Goal: Task Accomplishment & Management: Manage account settings

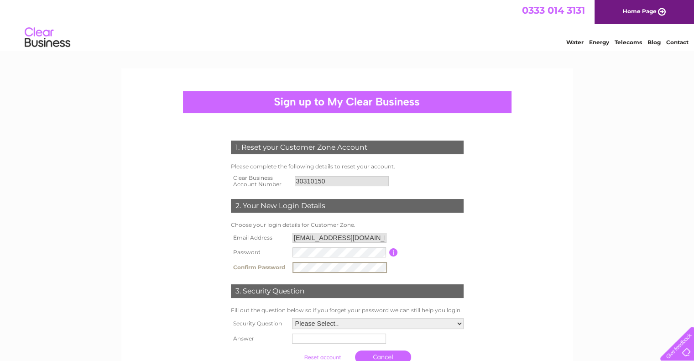
click at [521, 230] on form "1. Reset your Customer Zone Account Please complete the following details to re…" at bounding box center [347, 254] width 434 height 264
click at [458, 323] on select "Please Select.. In what town or city was your first job? In what town or city d…" at bounding box center [378, 322] width 172 height 11
select select "5"
click at [291, 318] on select "Please Select.. In what town or city was your first job? In what town or city d…" at bounding box center [377, 323] width 172 height 12
click at [374, 337] on input "text" at bounding box center [338, 338] width 94 height 10
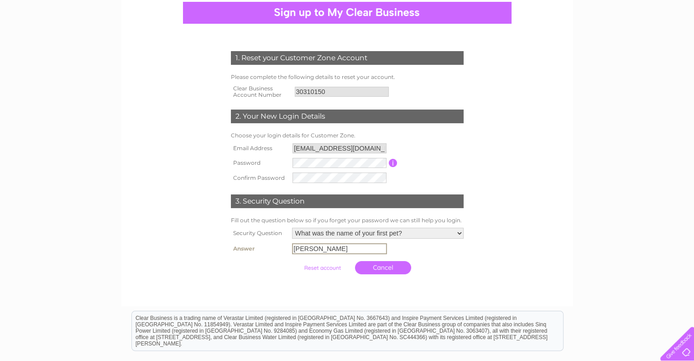
scroll to position [91, 0]
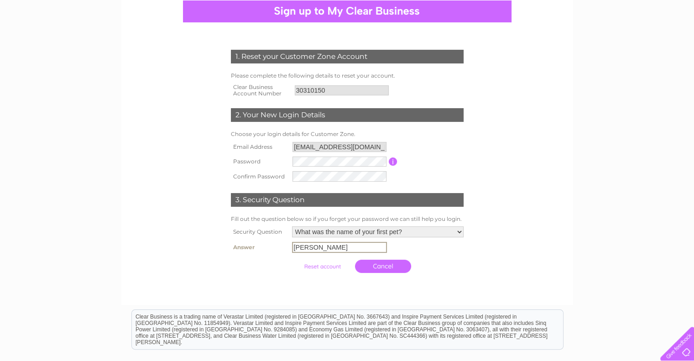
type input "charlie"
click at [336, 265] on input "submit" at bounding box center [322, 266] width 56 height 13
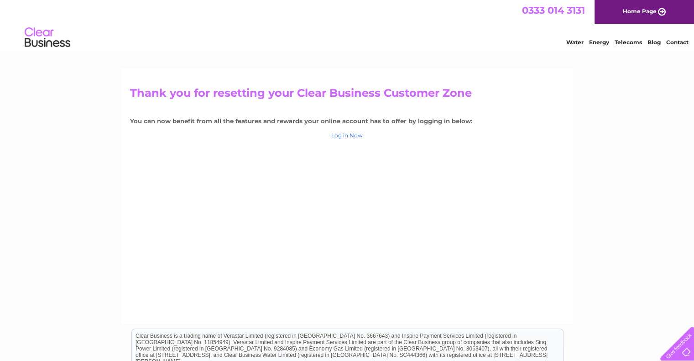
click at [349, 136] on link "Log in Now" at bounding box center [346, 135] width 31 height 7
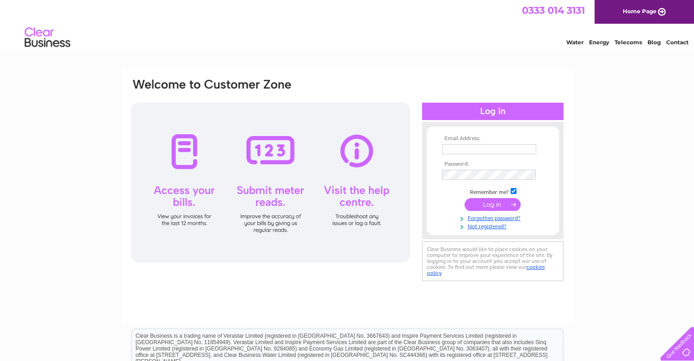
type input "[EMAIL_ADDRESS][DOMAIN_NAME]"
click at [417, 171] on div "Email Address: sales@anodesdirect.co.uk Password:" at bounding box center [347, 181] width 434 height 207
click at [659, 137] on div "Email Address: sales@anodesdirect.co.uk Password: Forgotten password?" at bounding box center [347, 273] width 694 height 411
click at [484, 204] on input "submit" at bounding box center [492, 204] width 56 height 13
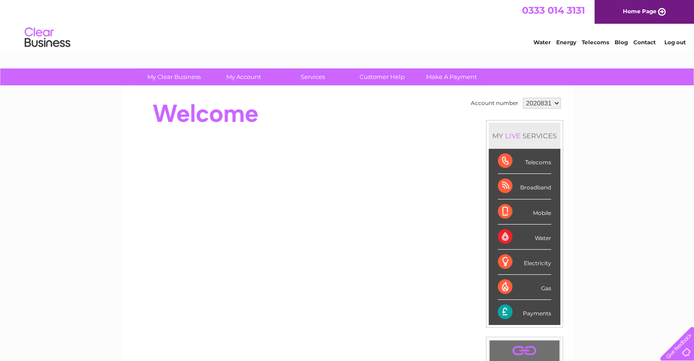
click at [484, 204] on td "Account number 2020831 MY LIVE SERVICES Telecoms Broadband Mobile Water Electri…" at bounding box center [516, 255] width 94 height 321
click at [555, 102] on select "2020831" at bounding box center [542, 103] width 38 height 11
click at [552, 104] on select "2020831" at bounding box center [542, 103] width 38 height 11
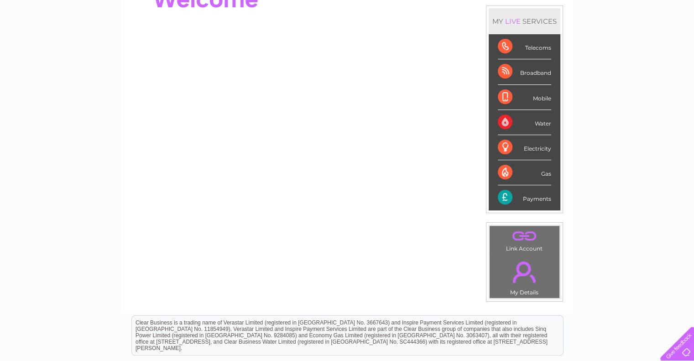
scroll to position [115, 0]
click at [533, 243] on td ". Link Account" at bounding box center [524, 239] width 71 height 29
click at [521, 230] on link "." at bounding box center [524, 236] width 65 height 16
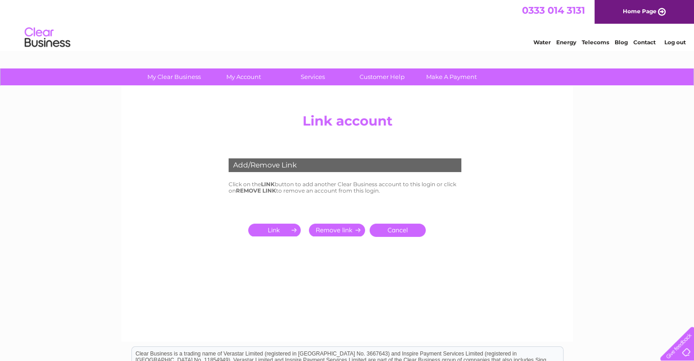
click at [290, 229] on input "submit" at bounding box center [276, 230] width 56 height 13
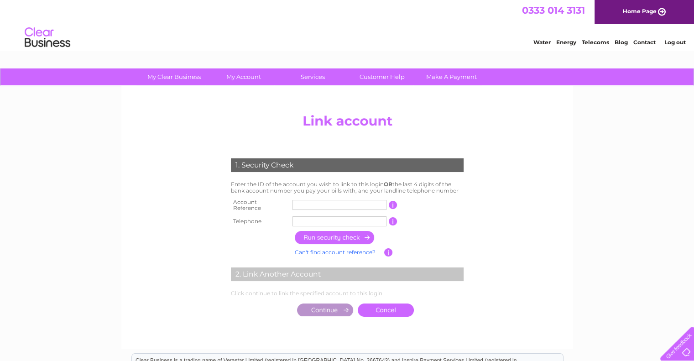
click at [308, 200] on input "text" at bounding box center [339, 205] width 94 height 10
type input "30310150"
click at [311, 216] on input "text" at bounding box center [339, 221] width 94 height 10
type input "01621743540"
click at [341, 234] on input "button" at bounding box center [335, 237] width 80 height 13
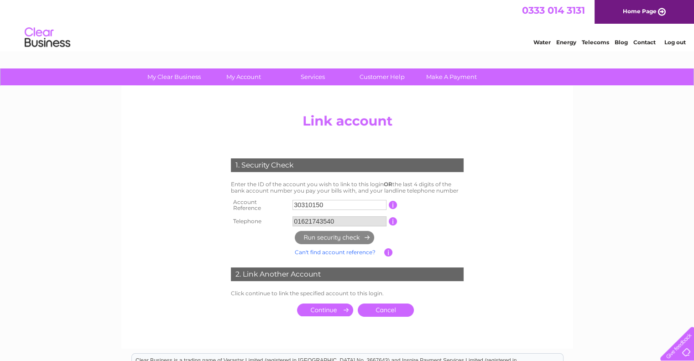
click at [327, 309] on input "submit" at bounding box center [325, 309] width 56 height 13
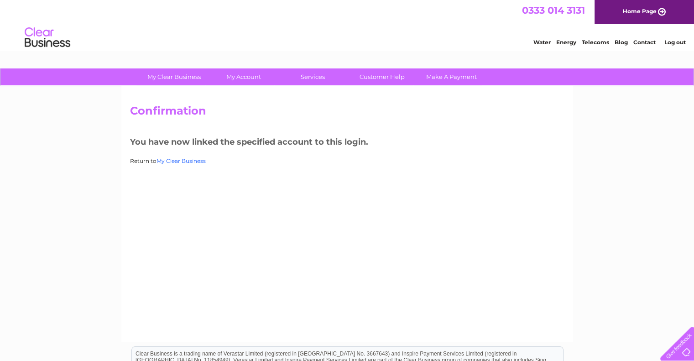
click at [198, 162] on link "My Clear Business" at bounding box center [180, 160] width 49 height 7
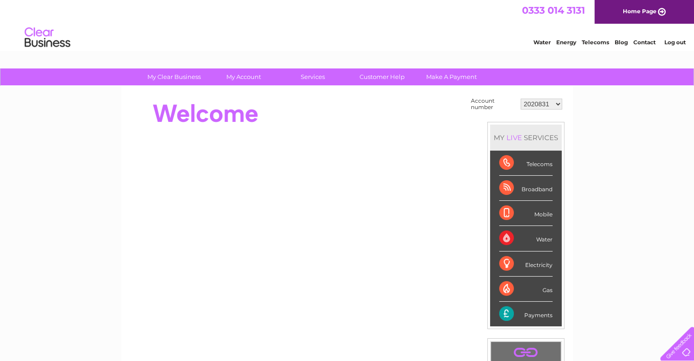
click at [558, 104] on select "2020831 30310150" at bounding box center [542, 104] width 42 height 11
